Goal: Transaction & Acquisition: Purchase product/service

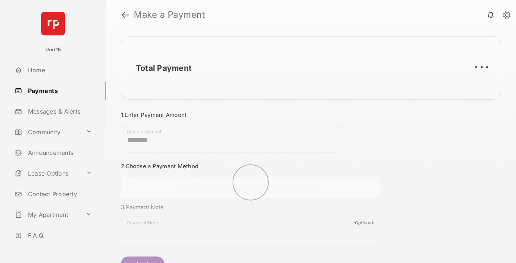
scroll to position [40, 0]
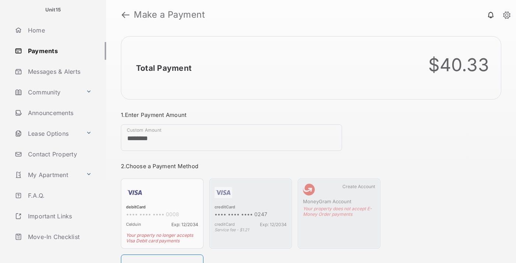
click at [57, 248] on link "Logout" at bounding box center [59, 257] width 94 height 18
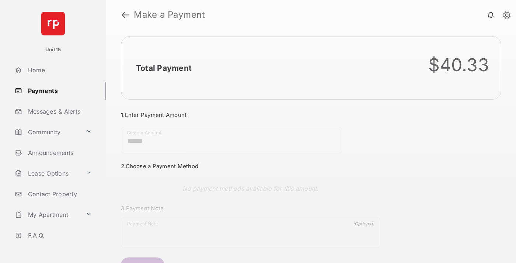
scroll to position [40, 0]
